Goal: Find specific page/section: Find specific page/section

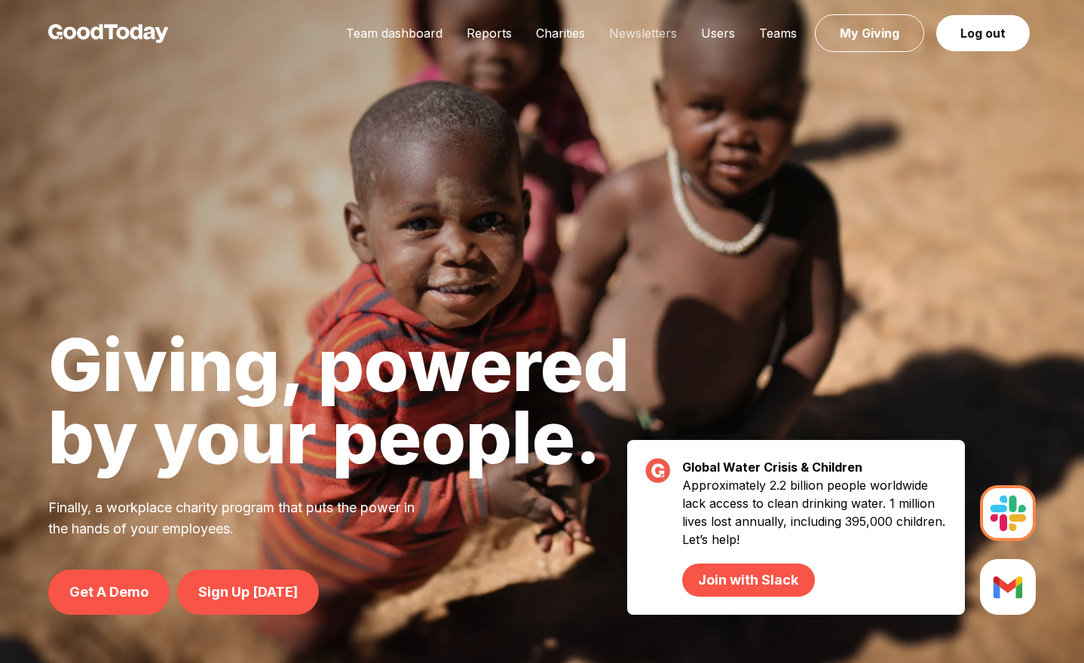
click at [633, 35] on link "Newsletters" at bounding box center [643, 33] width 92 height 15
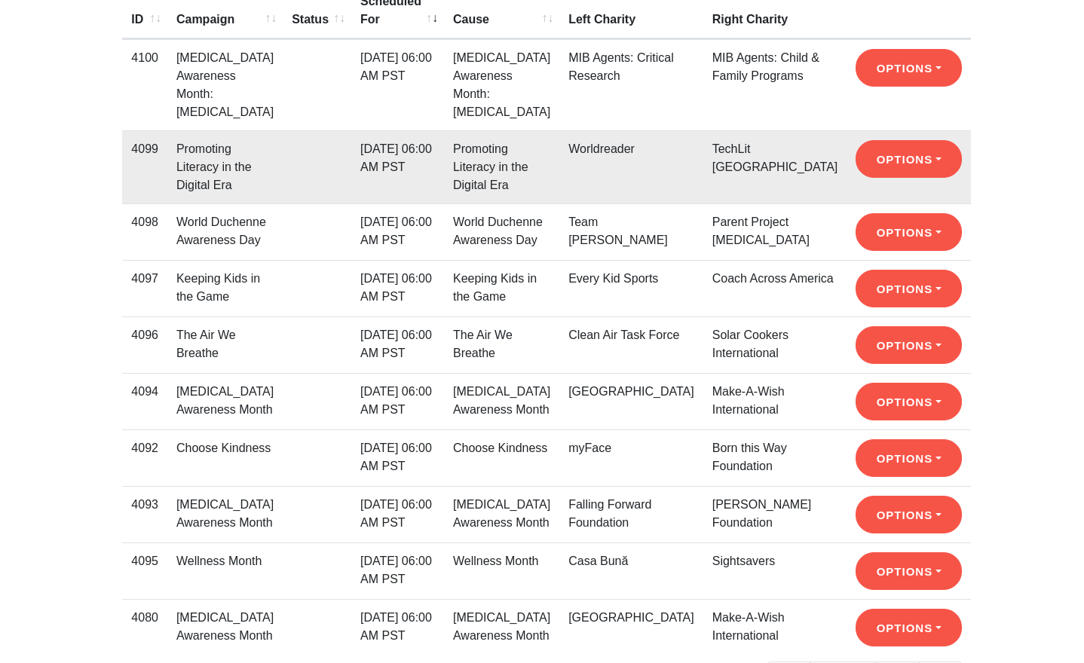
scroll to position [292, 0]
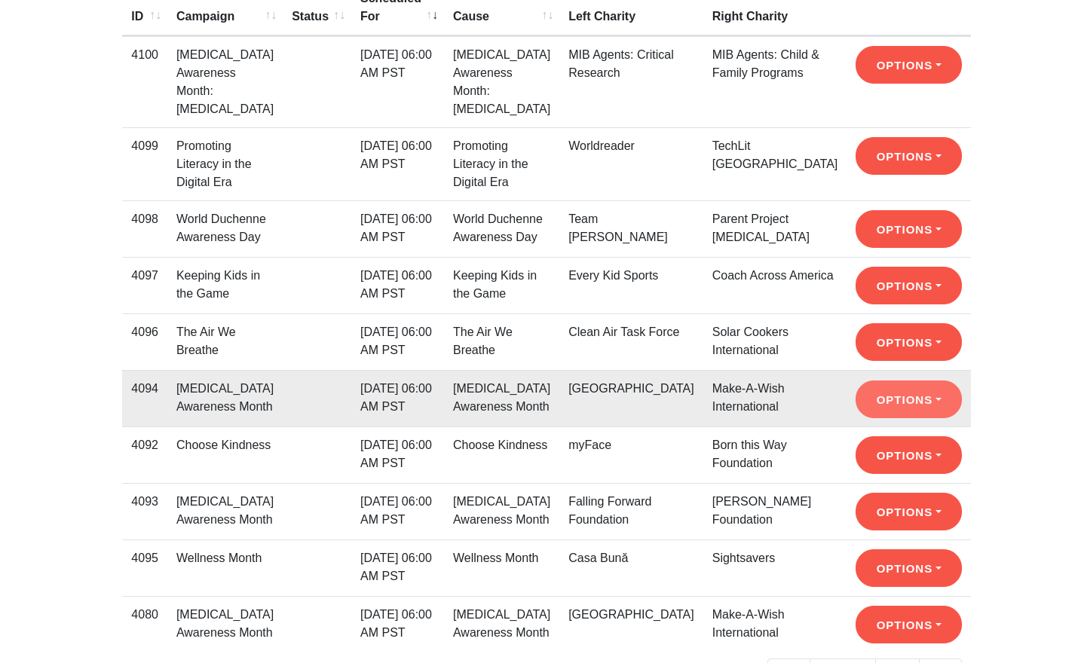
click at [887, 418] on button "Options" at bounding box center [909, 400] width 106 height 38
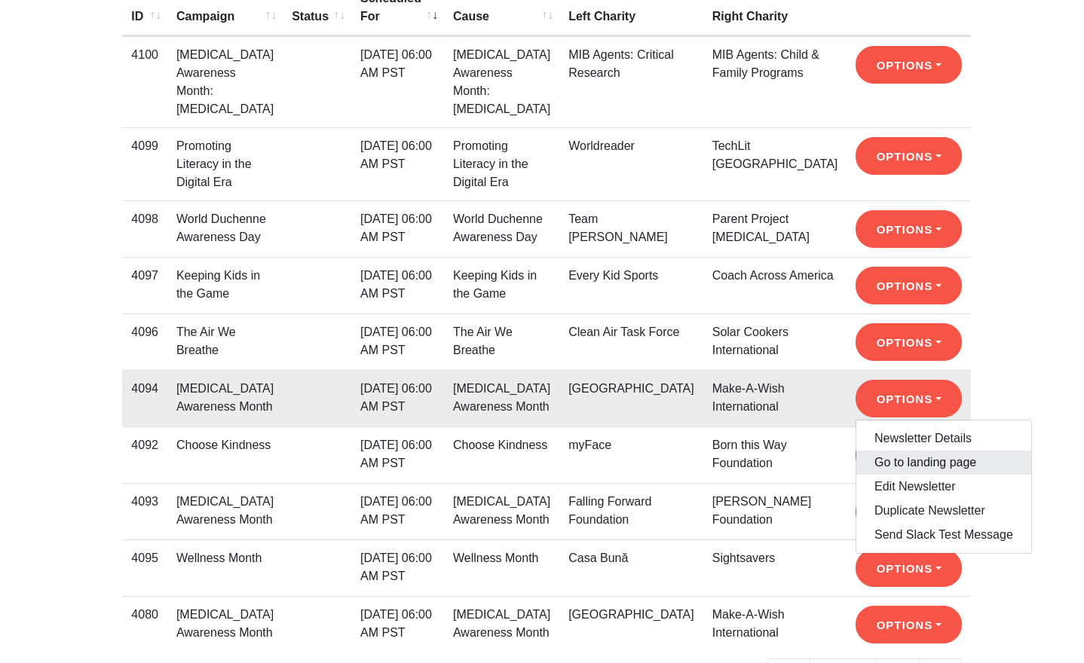
click at [893, 475] on link "Go to landing page" at bounding box center [943, 463] width 175 height 24
